Goal: Task Accomplishment & Management: Use online tool/utility

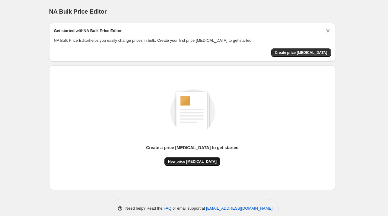
click at [192, 162] on span "New price [MEDICAL_DATA]" at bounding box center [192, 161] width 49 height 5
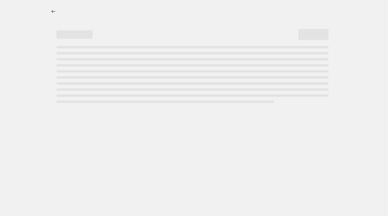
select select "percentage"
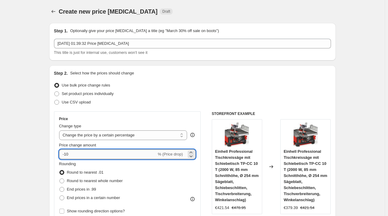
click at [143, 152] on input "-10" at bounding box center [108, 154] width 98 height 10
type input "-1"
type input "-35"
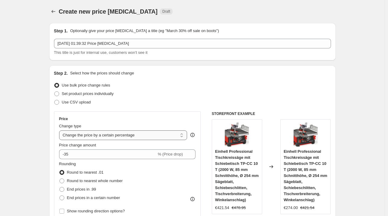
click at [188, 133] on select "Change the price to a certain amount Change the price by a certain amount Chang…" at bounding box center [123, 135] width 128 height 10
click at [206, 101] on div "Use CSV upload" at bounding box center [192, 102] width 277 height 8
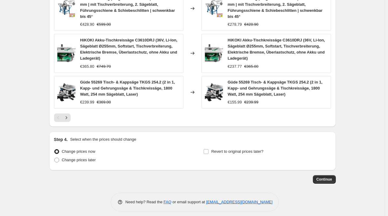
scroll to position [458, 0]
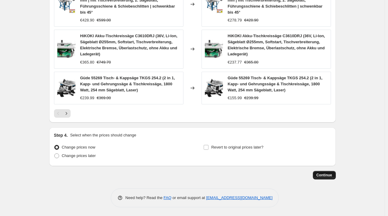
click at [327, 172] on button "Continue" at bounding box center [324, 175] width 23 height 8
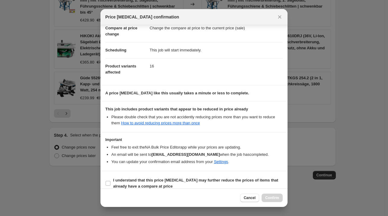
scroll to position [38, 0]
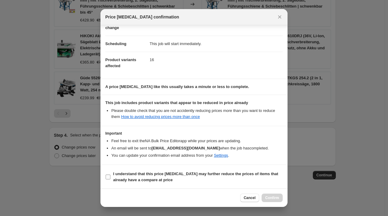
click at [106, 178] on span ":r20:" at bounding box center [107, 176] width 5 height 5
click at [106, 178] on input "I understand that this price [MEDICAL_DATA] may further reduce the prices of it…" at bounding box center [108, 176] width 5 height 5
checkbox input "true"
click at [271, 199] on span "Confirm" at bounding box center [272, 197] width 14 height 5
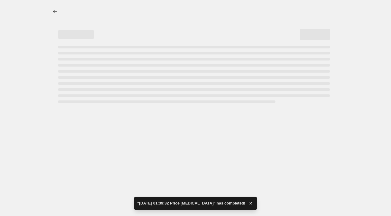
select select "percentage"
